Goal: Task Accomplishment & Management: Complete application form

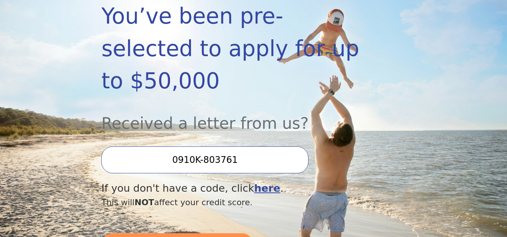
scroll to position [165, 0]
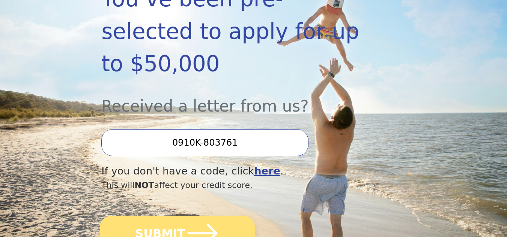
click at [185, 216] on icon "submit" at bounding box center [202, 233] width 35 height 35
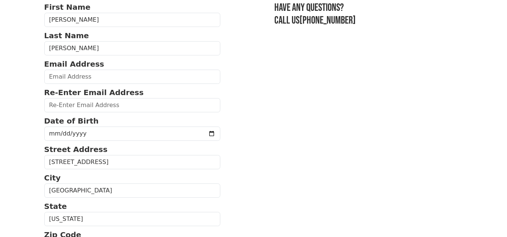
scroll to position [71, 0]
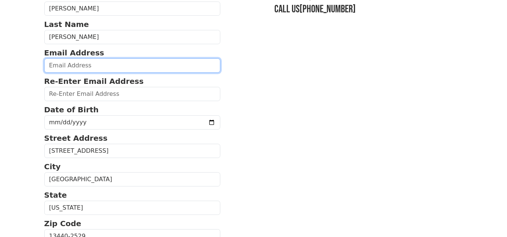
click at [98, 69] on input "email" at bounding box center [132, 66] width 176 height 14
type input "Danielle.madonia11@gmail.com"
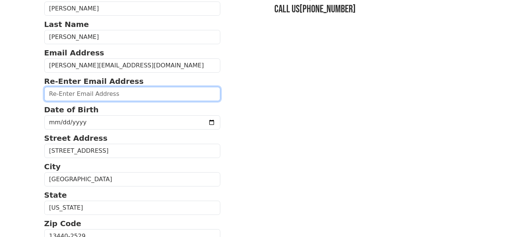
type input "Danielle.madonia11@gmail.com"
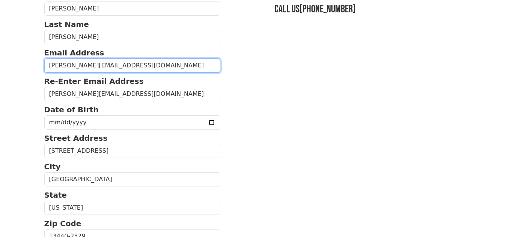
type input "(315) 240-7304"
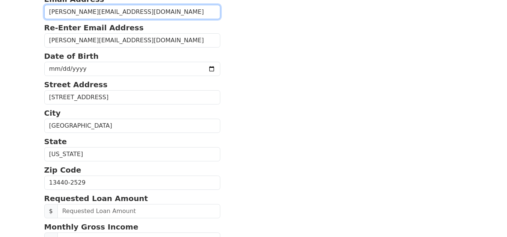
scroll to position [110, 0]
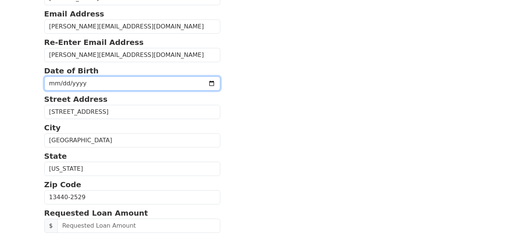
click at [195, 85] on input "date" at bounding box center [132, 84] width 176 height 14
click at [69, 83] on input "2026-01-06" at bounding box center [132, 84] width 176 height 14
type input "1975-01-06"
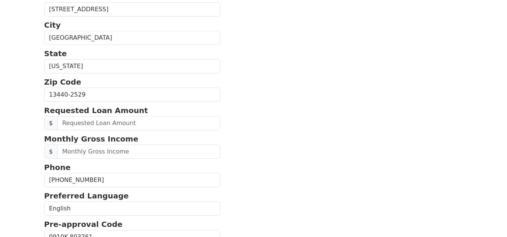
scroll to position [225, 0]
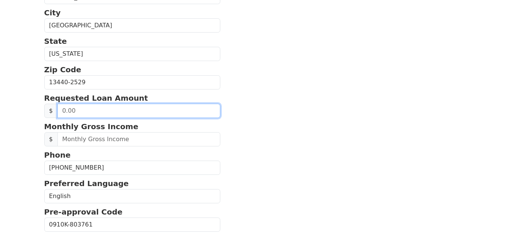
drag, startPoint x: 62, startPoint y: 110, endPoint x: 76, endPoint y: 113, distance: 14.1
click at [76, 113] on input "text" at bounding box center [138, 111] width 163 height 14
drag, startPoint x: 63, startPoint y: 111, endPoint x: 76, endPoint y: 114, distance: 12.9
click at [76, 114] on input "text" at bounding box center [138, 111] width 163 height 14
type input "25,000.00"
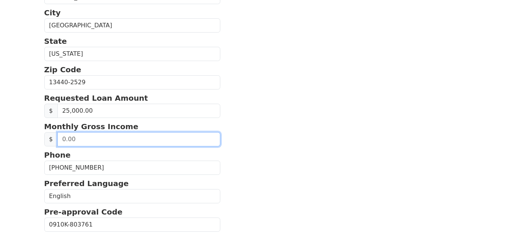
click at [88, 143] on input "text" at bounding box center [138, 139] width 163 height 14
drag, startPoint x: 63, startPoint y: 139, endPoint x: 76, endPoint y: 143, distance: 13.3
click at [76, 143] on input "text" at bounding box center [138, 139] width 163 height 14
drag, startPoint x: 60, startPoint y: 142, endPoint x: 73, endPoint y: 143, distance: 12.4
click at [73, 143] on input "0.00" at bounding box center [138, 139] width 163 height 14
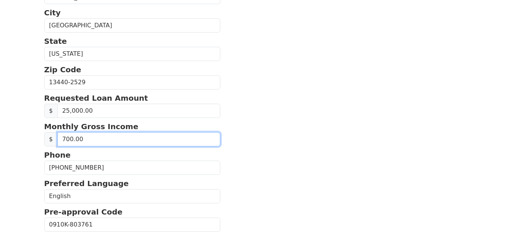
type input "7,000.00"
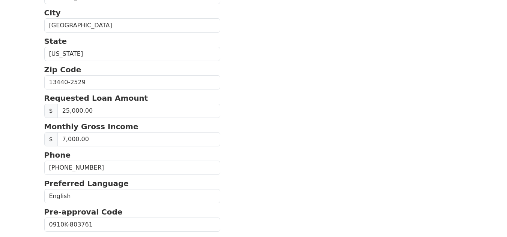
click at [268, 108] on section "First Name Danielle Last Name Madonia Email Address Danielle.madonia11@gmail.co…" at bounding box center [253, 81] width 419 height 490
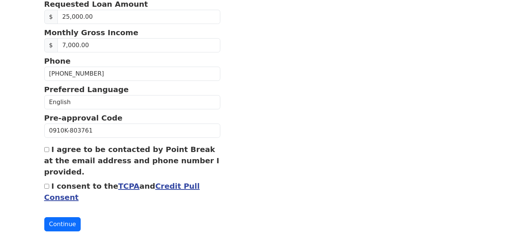
scroll to position [329, 0]
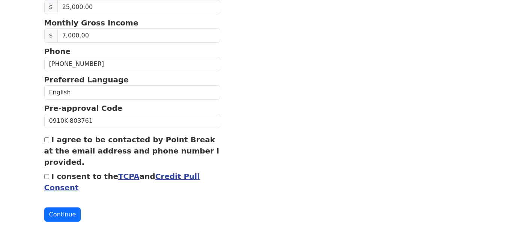
click at [48, 143] on input "I agree to be contacted by Point Break at the email address and phone number I …" at bounding box center [46, 140] width 5 height 5
checkbox input "true"
click at [45, 177] on input "I consent to the TCPA and Credit Pull Consent" at bounding box center [46, 176] width 5 height 5
checkbox input "true"
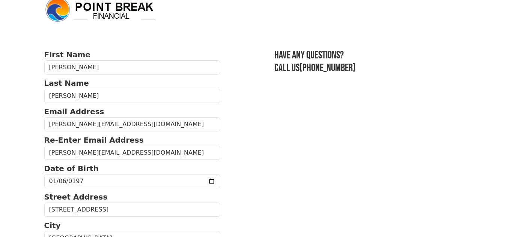
scroll to position [0, 0]
